Goal: Use online tool/utility

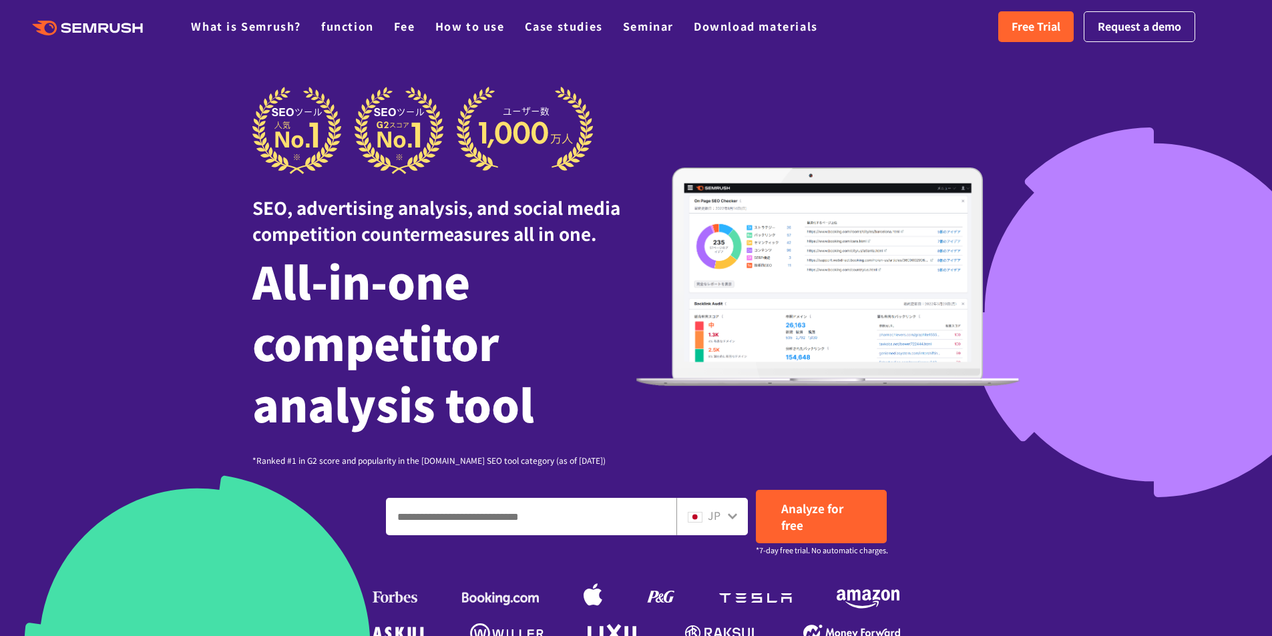
click at [732, 518] on icon at bounding box center [732, 516] width 9 height 6
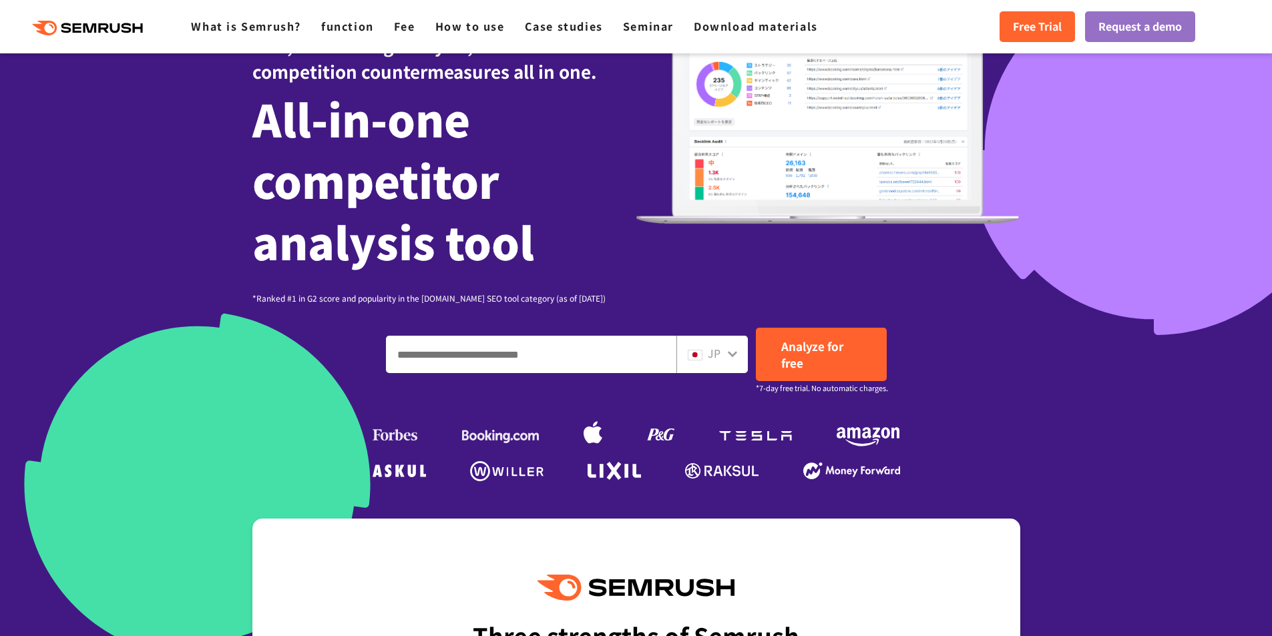
scroll to position [200, 0]
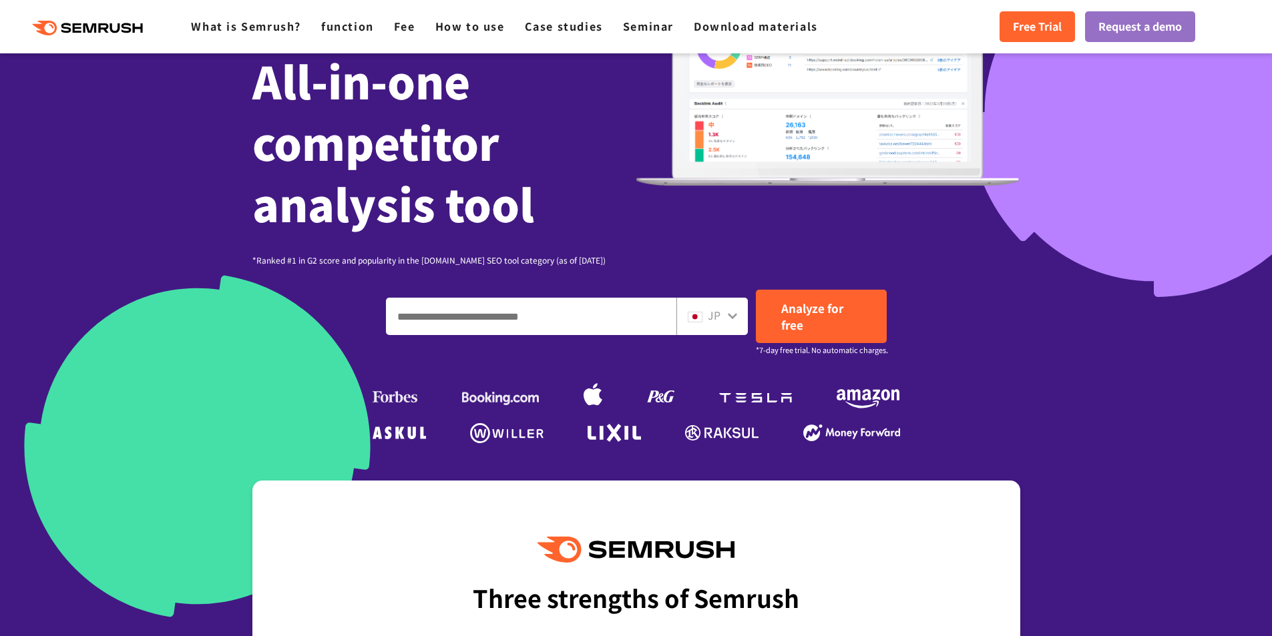
click at [527, 319] on input "Enter a domain, keyword or URL" at bounding box center [531, 316] width 289 height 36
click at [725, 320] on div "JP" at bounding box center [709, 315] width 43 height 17
click at [733, 317] on icon at bounding box center [732, 316] width 9 height 6
click at [712, 318] on font "JP" at bounding box center [714, 315] width 13 height 16
click at [487, 314] on input "Enter a domain, keyword or URL" at bounding box center [531, 316] width 289 height 36
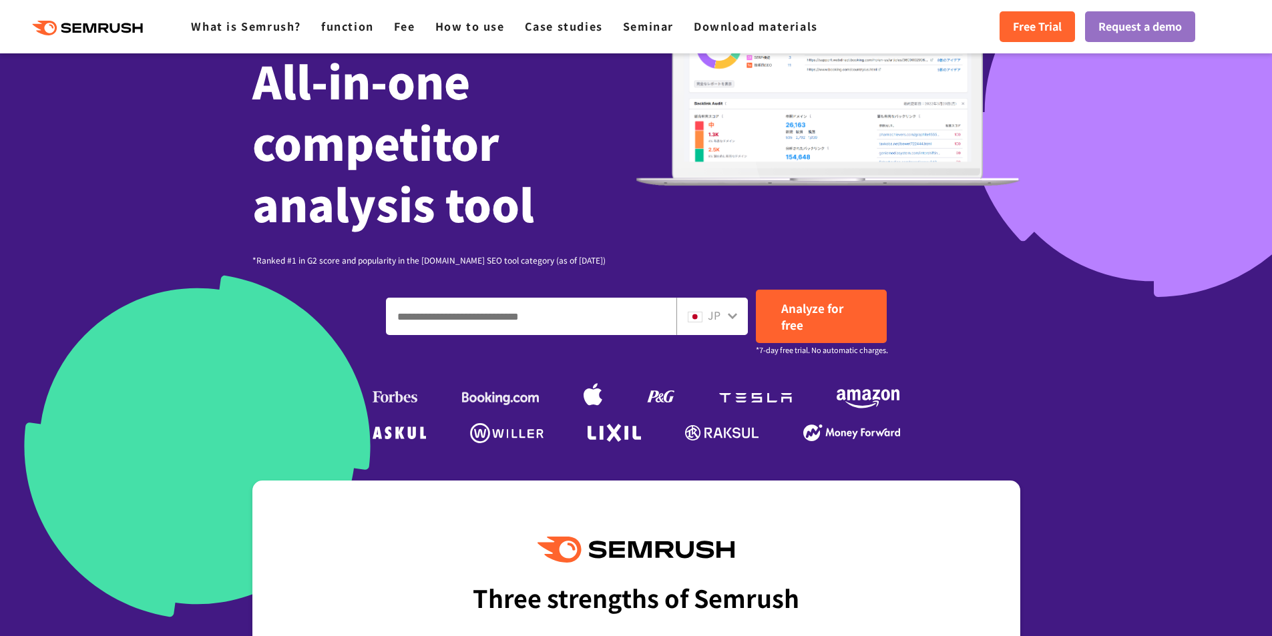
paste input "**********"
type input "**********"
click at [708, 317] on font "JP" at bounding box center [714, 315] width 13 height 16
click at [729, 316] on icon at bounding box center [732, 316] width 9 height 6
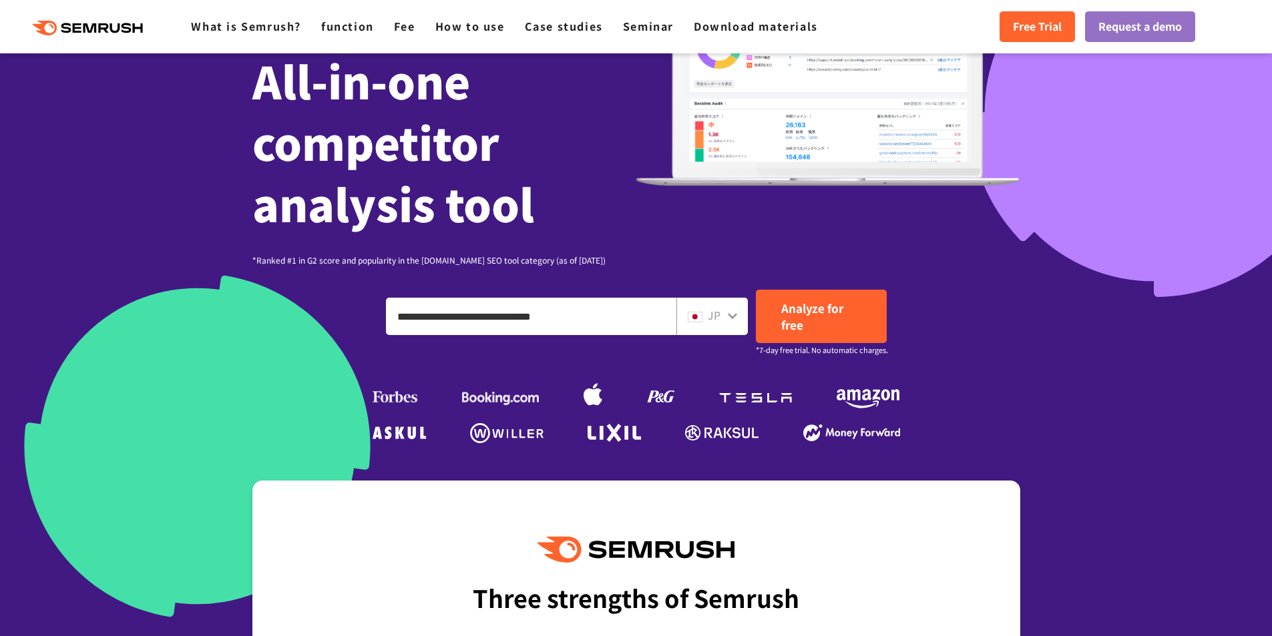
click at [716, 316] on font "JP" at bounding box center [714, 315] width 13 height 16
click at [830, 322] on link "Analyze for free" at bounding box center [821, 316] width 131 height 53
